Goal: Information Seeking & Learning: Learn about a topic

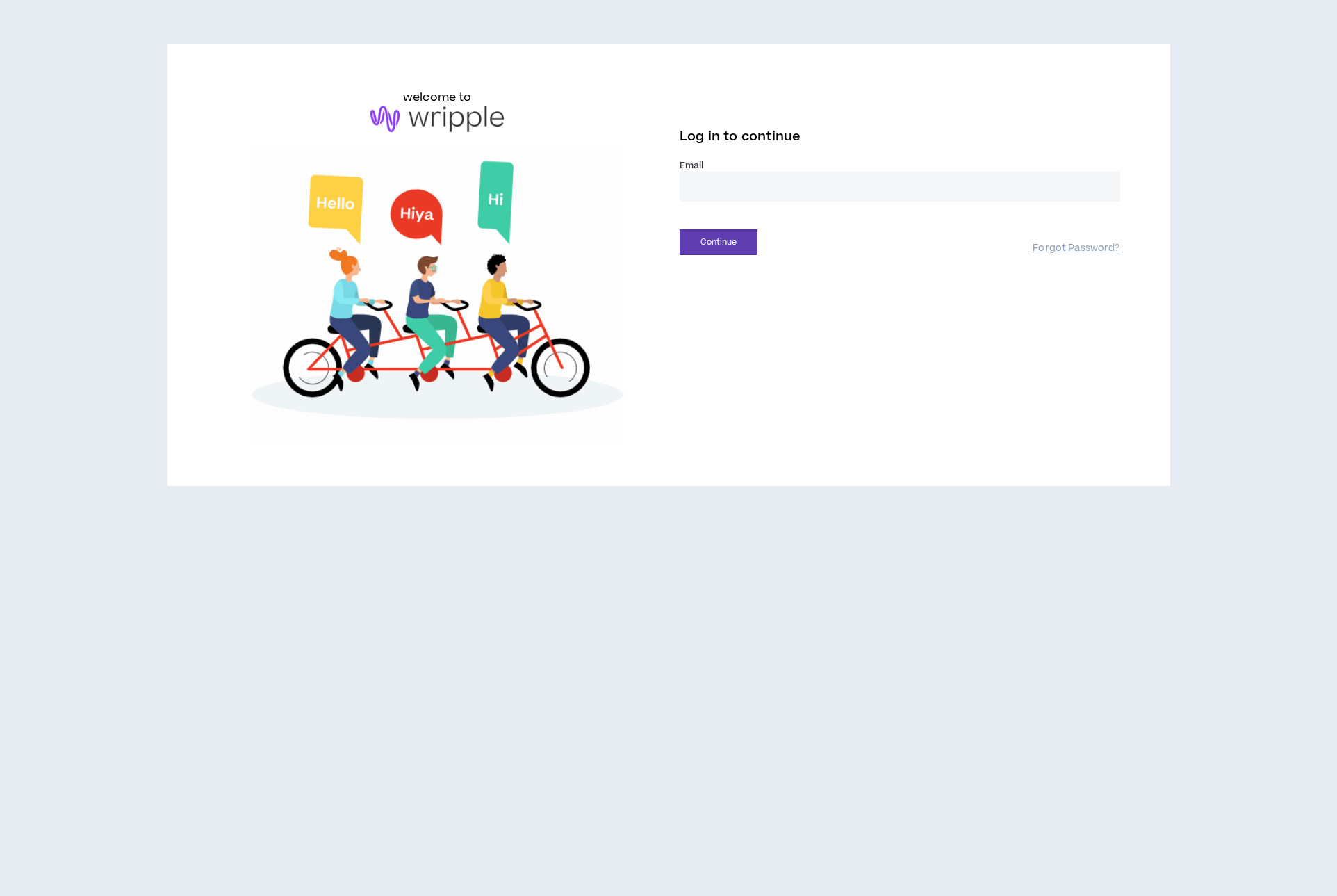
type input "**********"
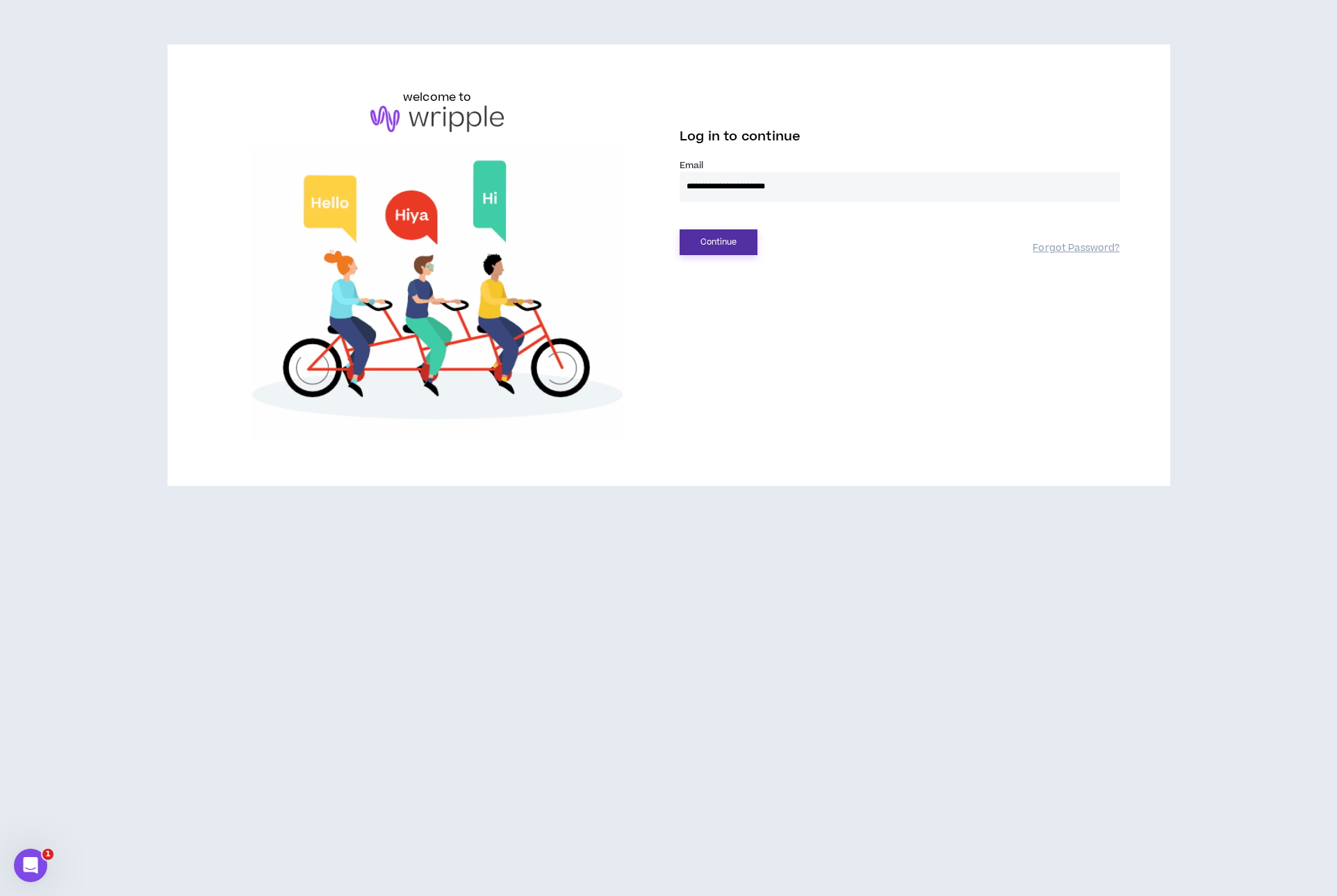
click at [740, 233] on button "Continue" at bounding box center [719, 242] width 78 height 26
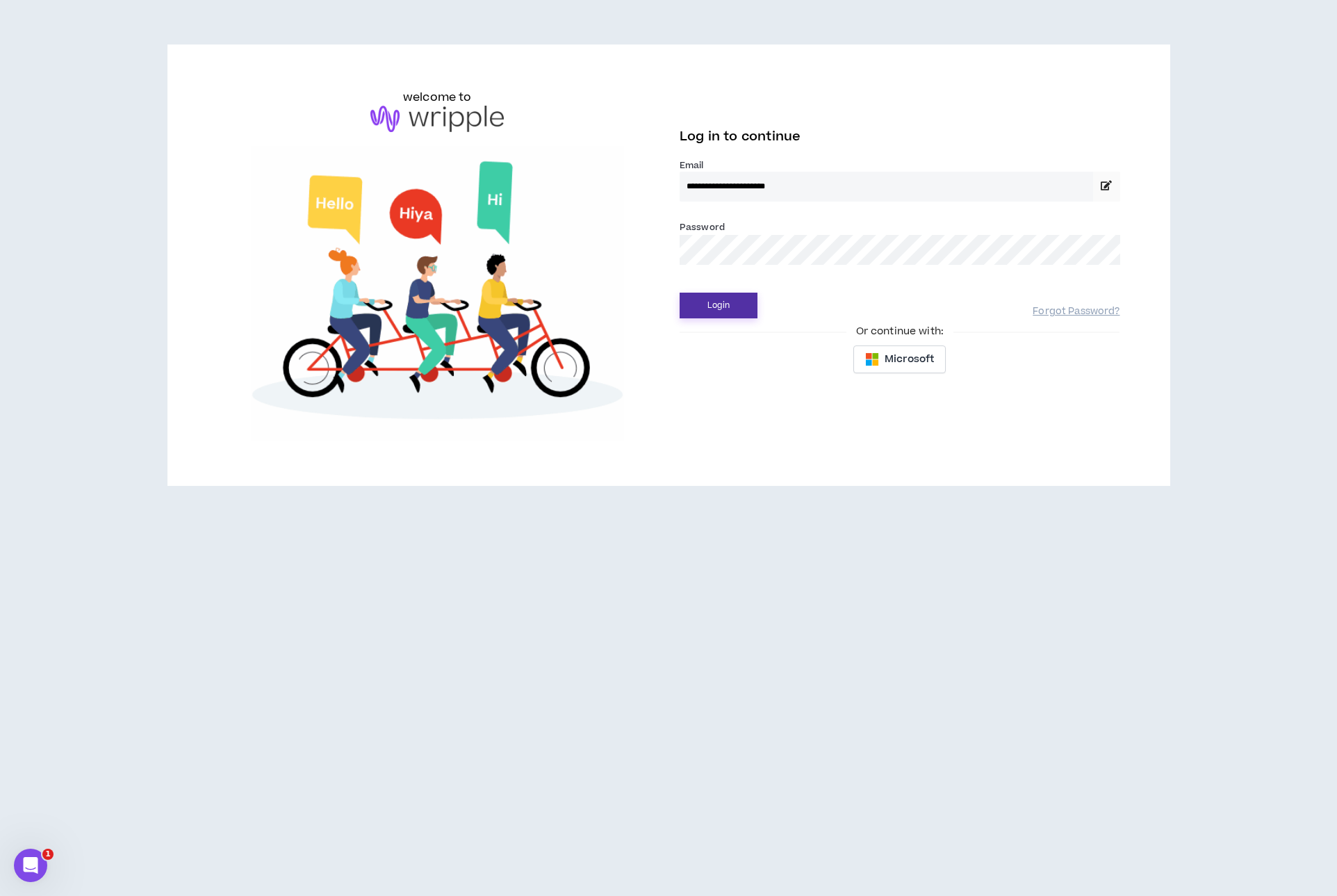
click at [716, 306] on button "Login" at bounding box center [719, 306] width 78 height 26
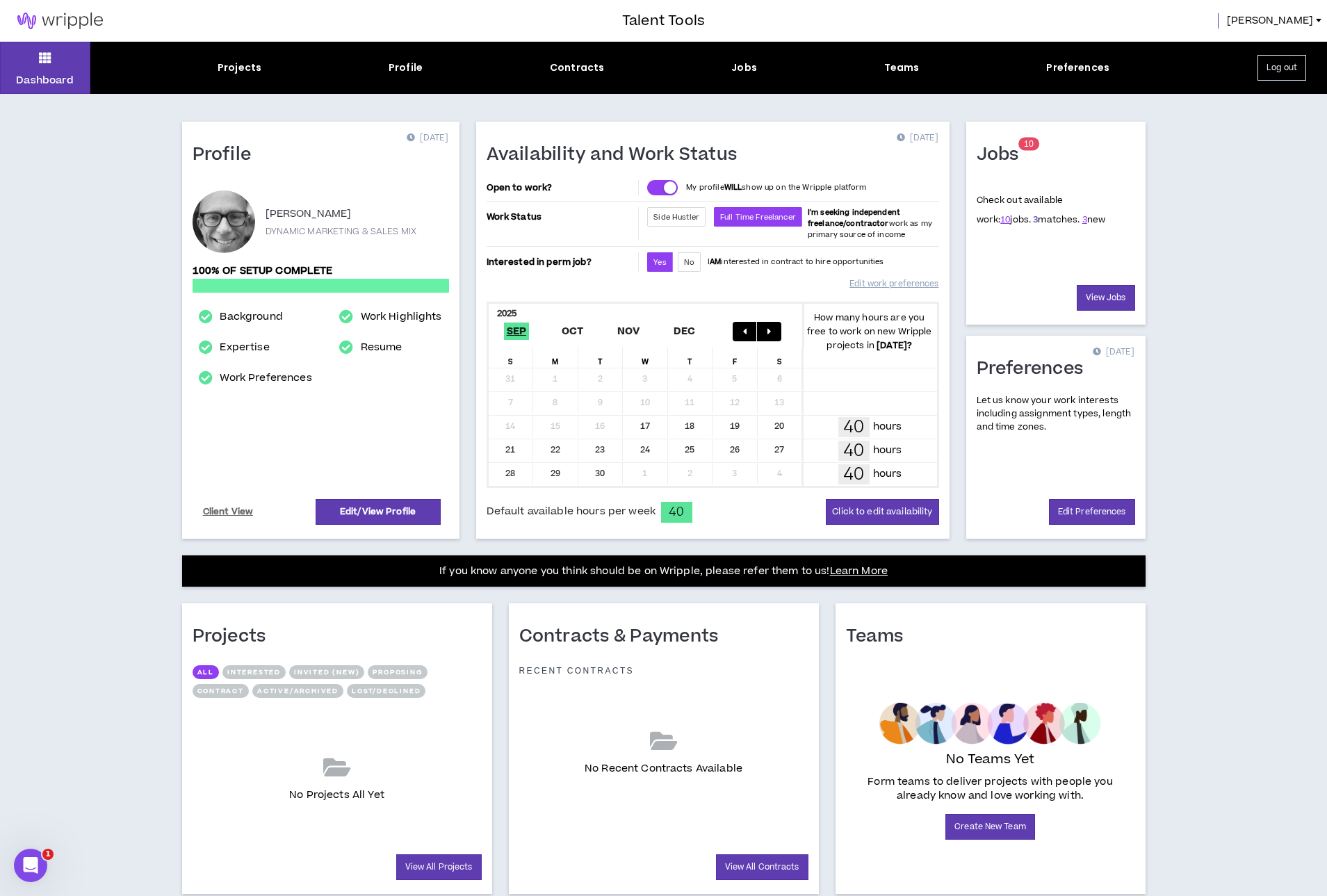
click at [1033, 219] on link "3" at bounding box center [1035, 219] width 5 height 12
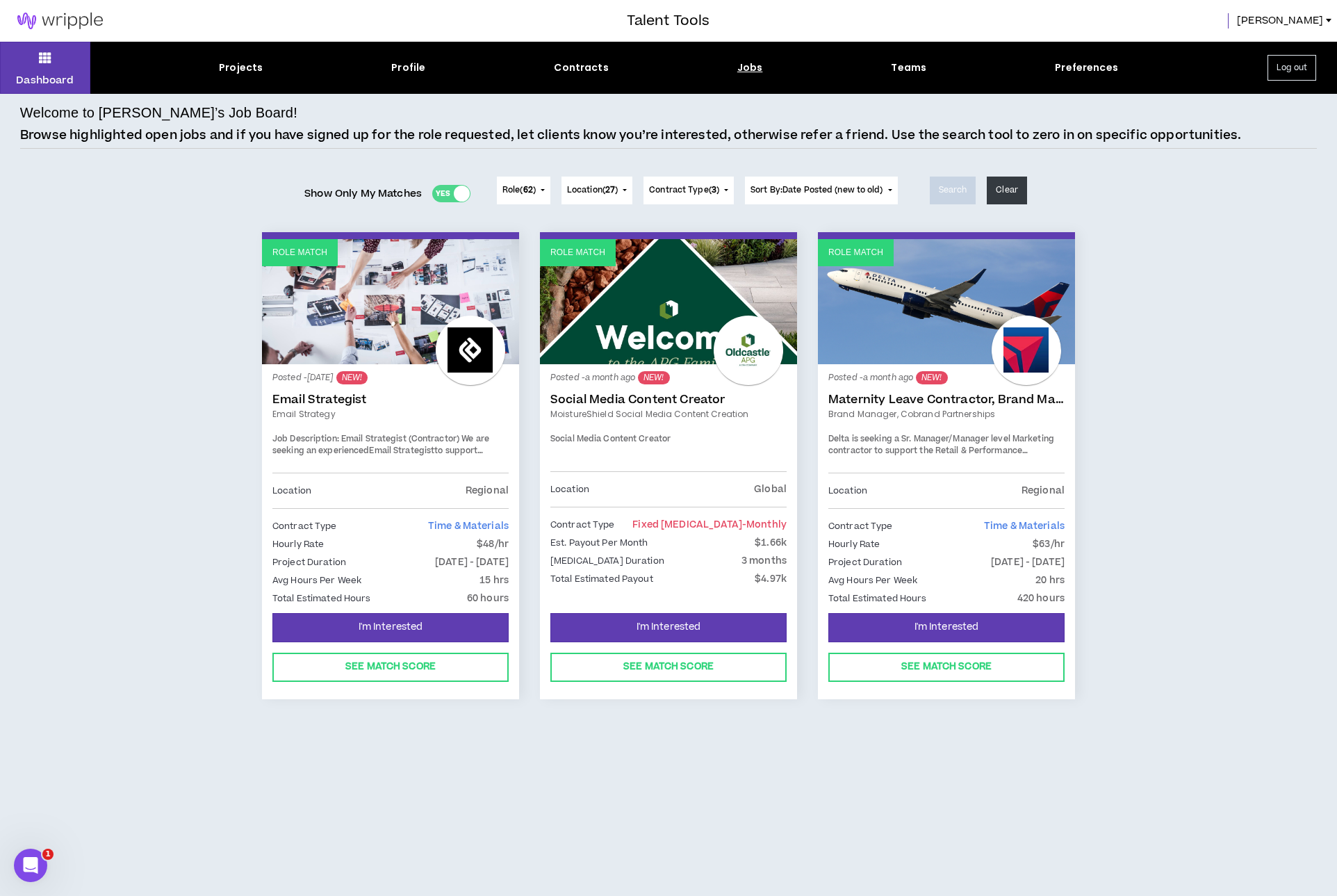
click at [354, 318] on link "Role Match" at bounding box center [390, 301] width 257 height 125
click at [938, 407] on div "Posted - a month ago NEW! Maternity Leave Contractor, Brand Marketing Manager (…" at bounding box center [946, 423] width 236 height 98
click at [914, 401] on link "Maternity Leave Contractor, Brand Marketing Manager (Cobrand Partnerships)" at bounding box center [946, 400] width 236 height 14
click at [438, 193] on div "Yes No" at bounding box center [451, 193] width 38 height 17
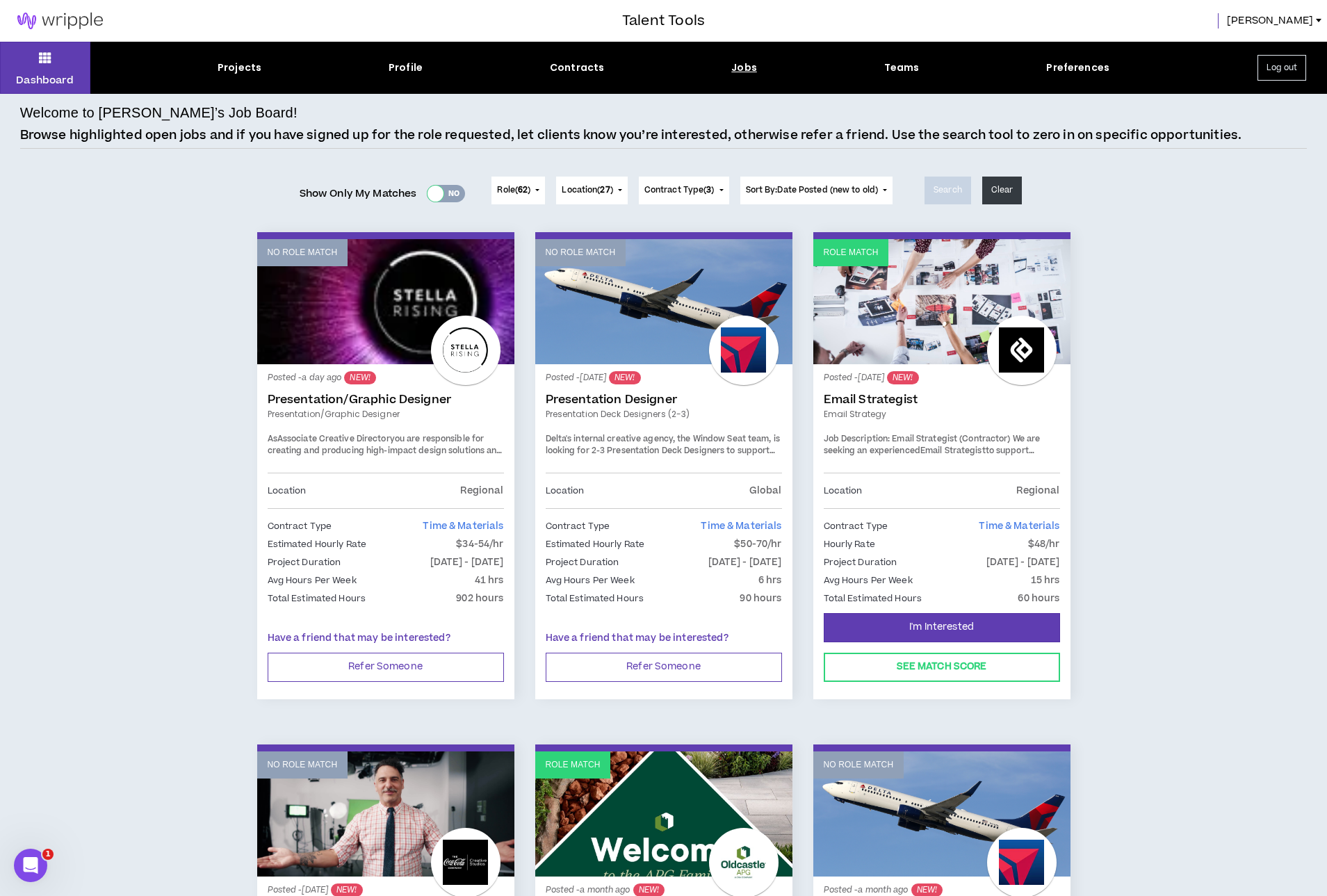
click at [438, 194] on div at bounding box center [435, 193] width 16 height 16
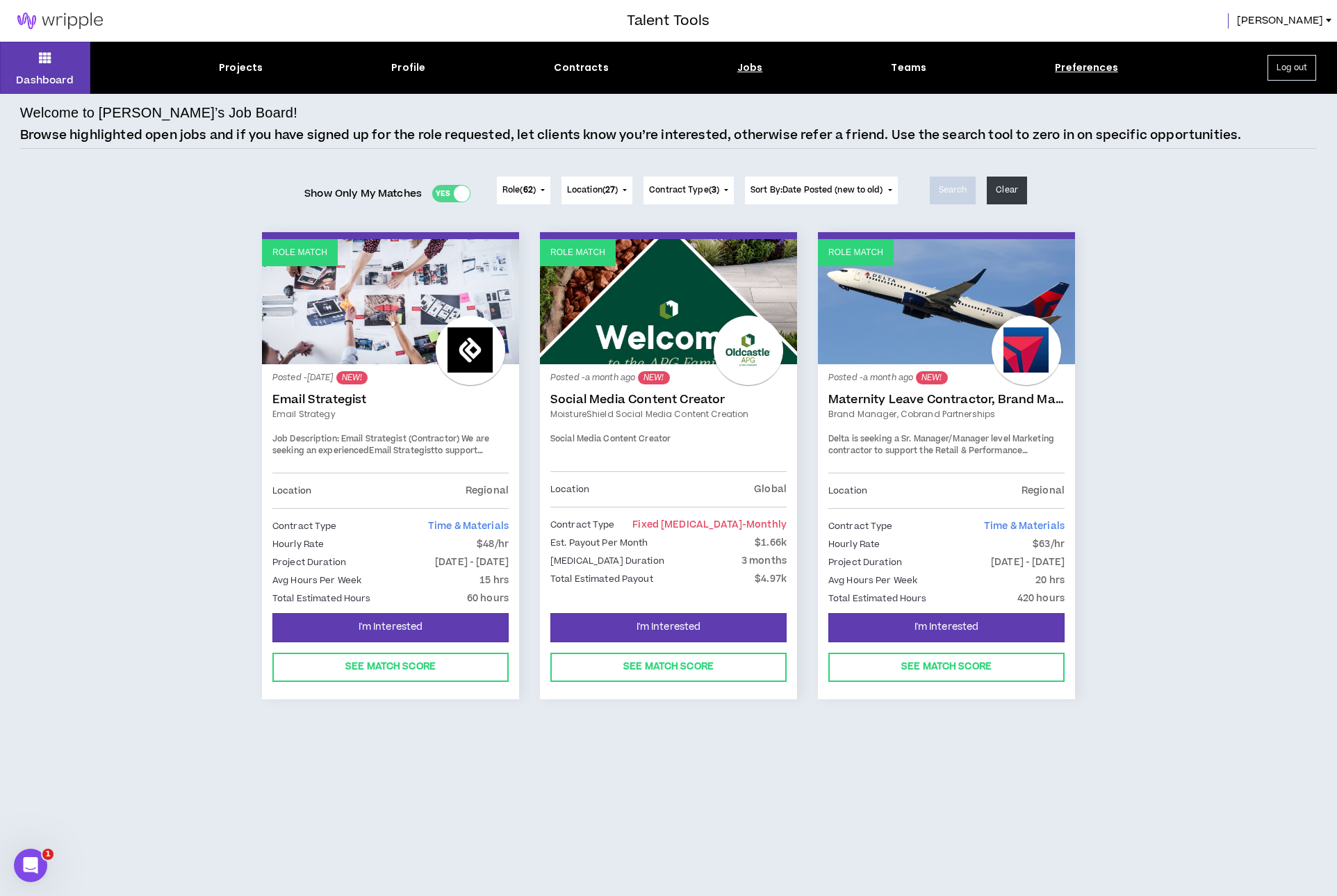
click at [1093, 68] on div "Preferences" at bounding box center [1086, 68] width 63 height 14
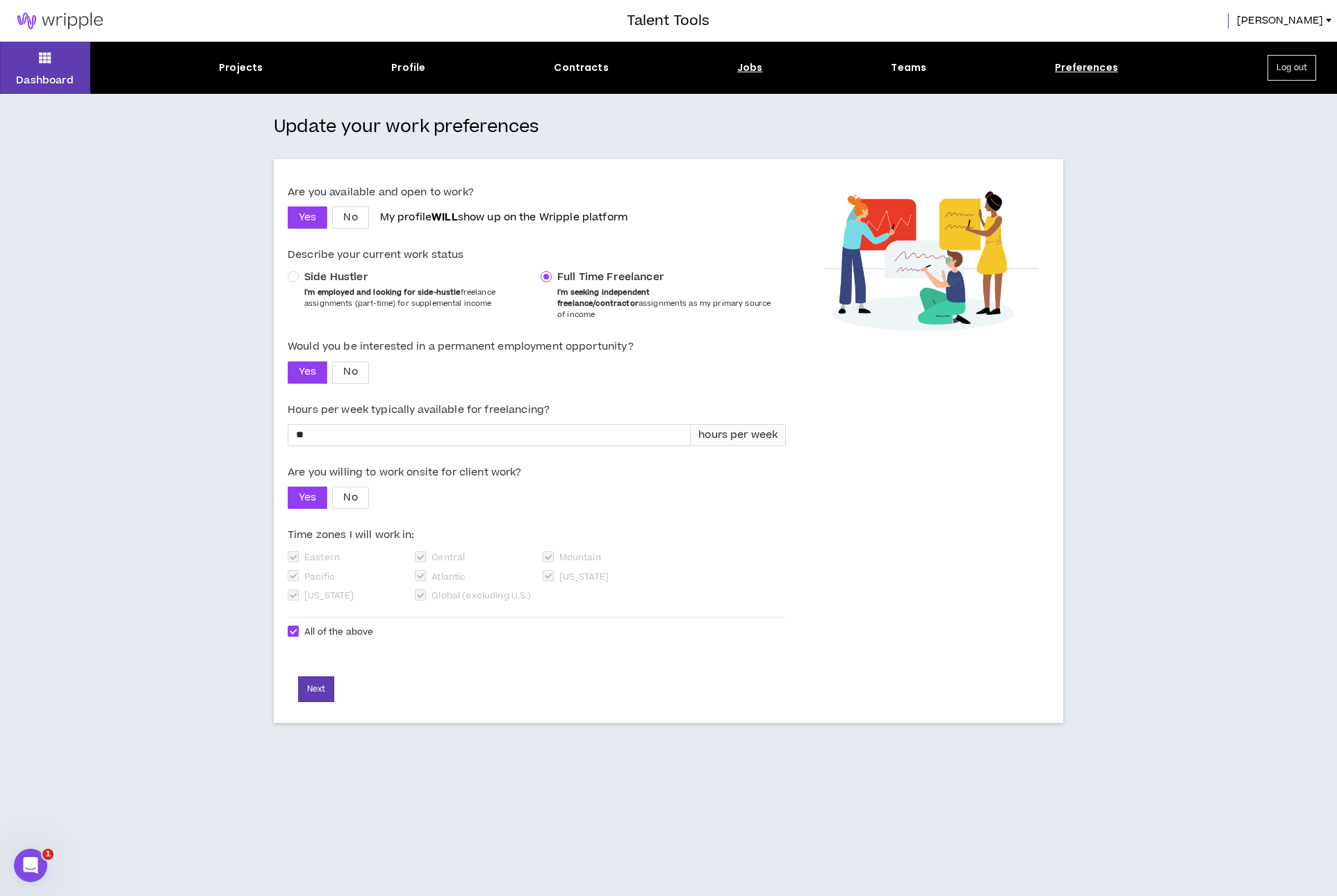
click at [752, 68] on div "Jobs" at bounding box center [750, 68] width 26 height 14
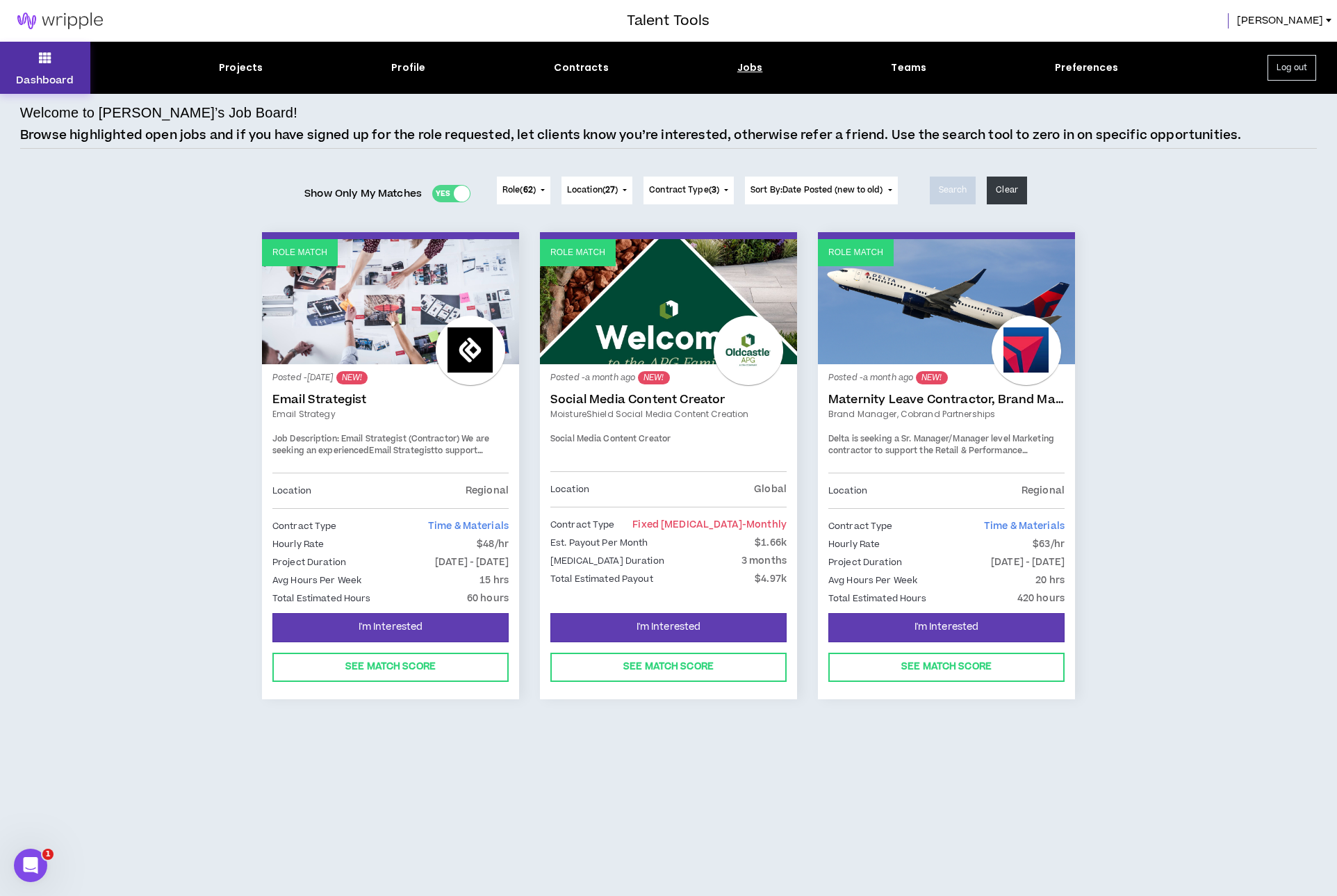
click at [49, 69] on button "Dashboard" at bounding box center [45, 68] width 90 height 52
